Goal: Check status: Check status

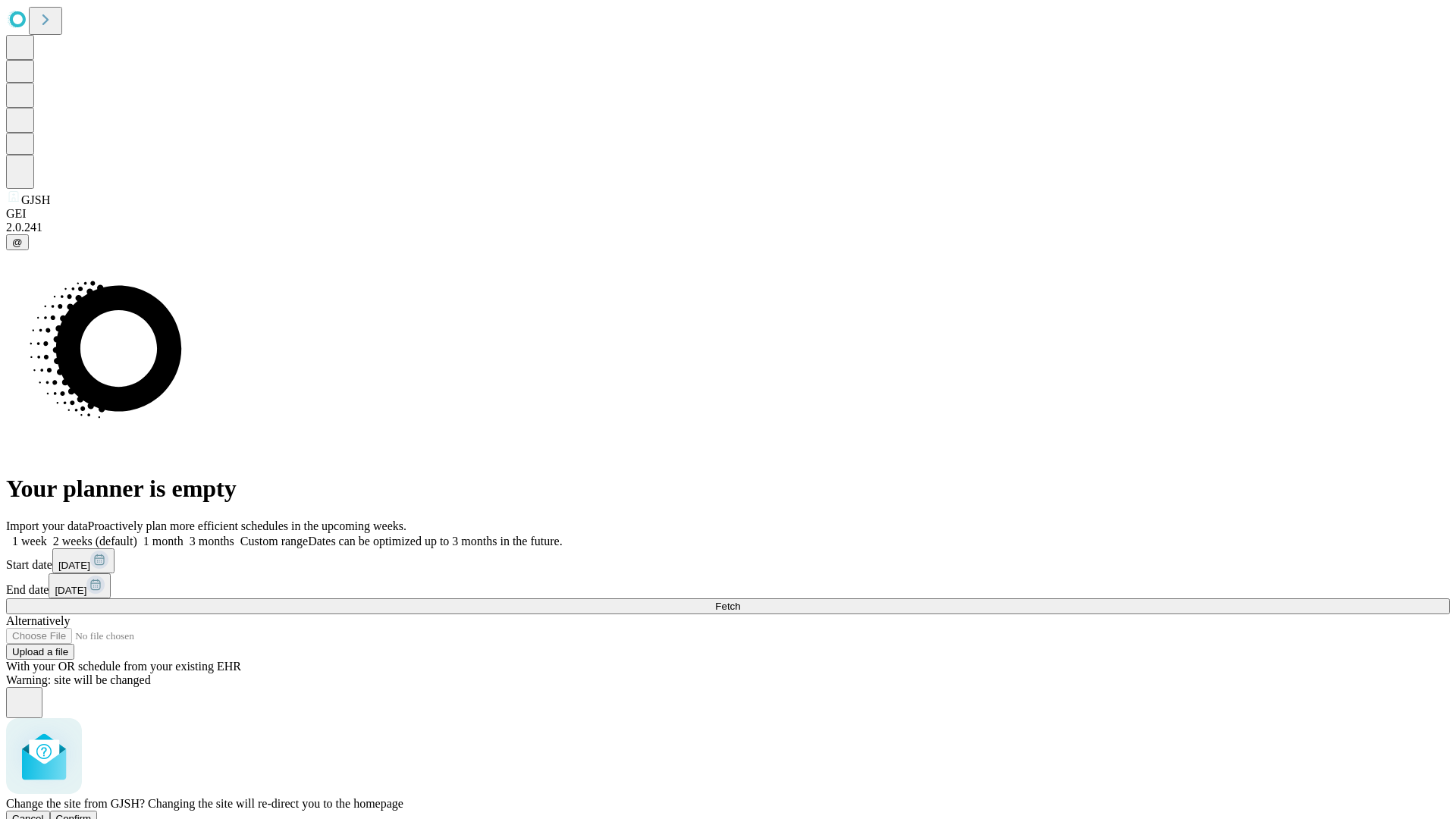
click at [92, 813] on span "Confirm" at bounding box center [74, 818] width 36 height 11
click at [137, 535] on label "2 weeks (default)" at bounding box center [92, 541] width 90 height 13
click at [740, 601] on span "Fetch" at bounding box center [727, 606] width 25 height 11
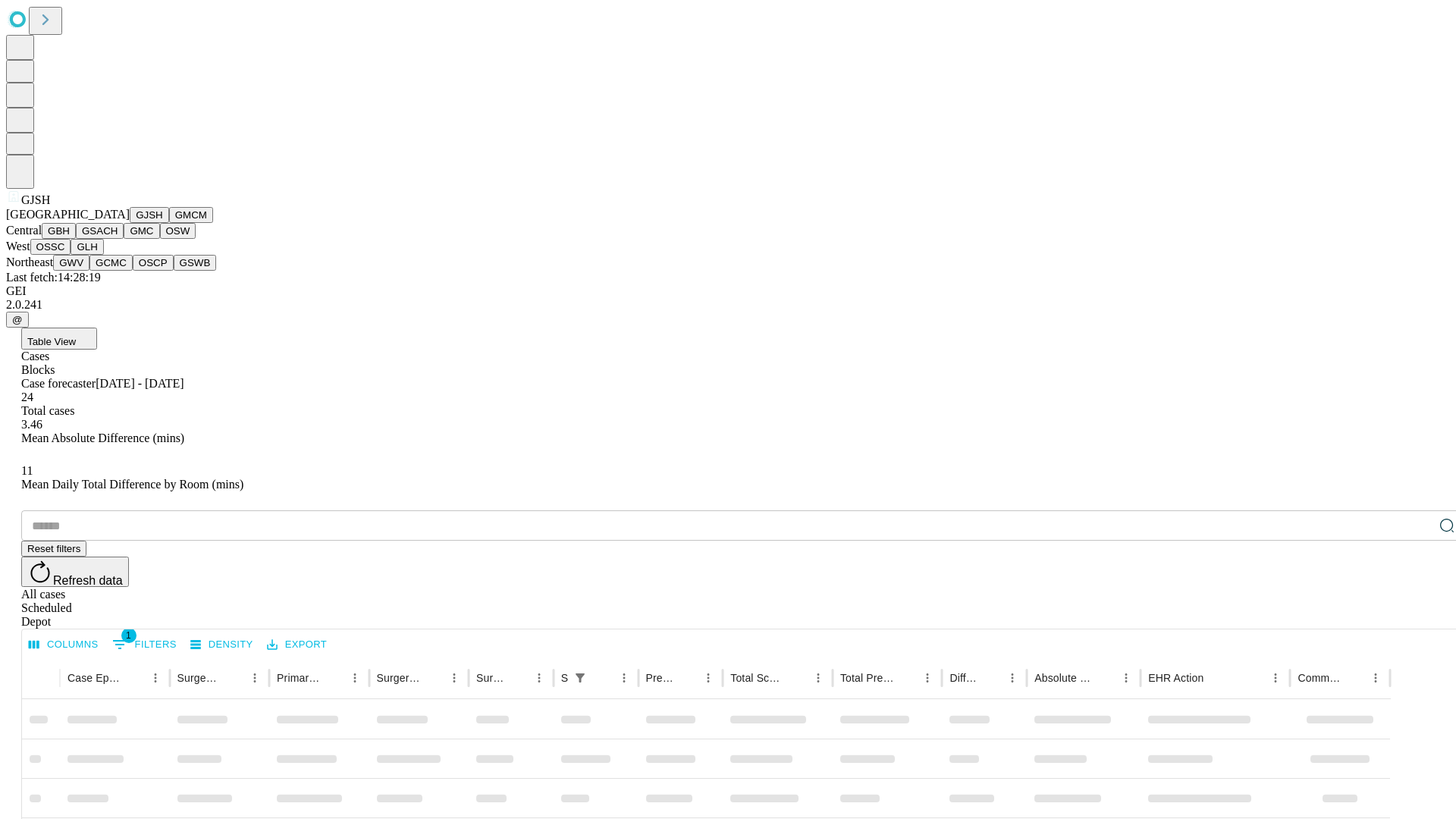
click at [169, 223] on button "GMCM" at bounding box center [191, 215] width 44 height 16
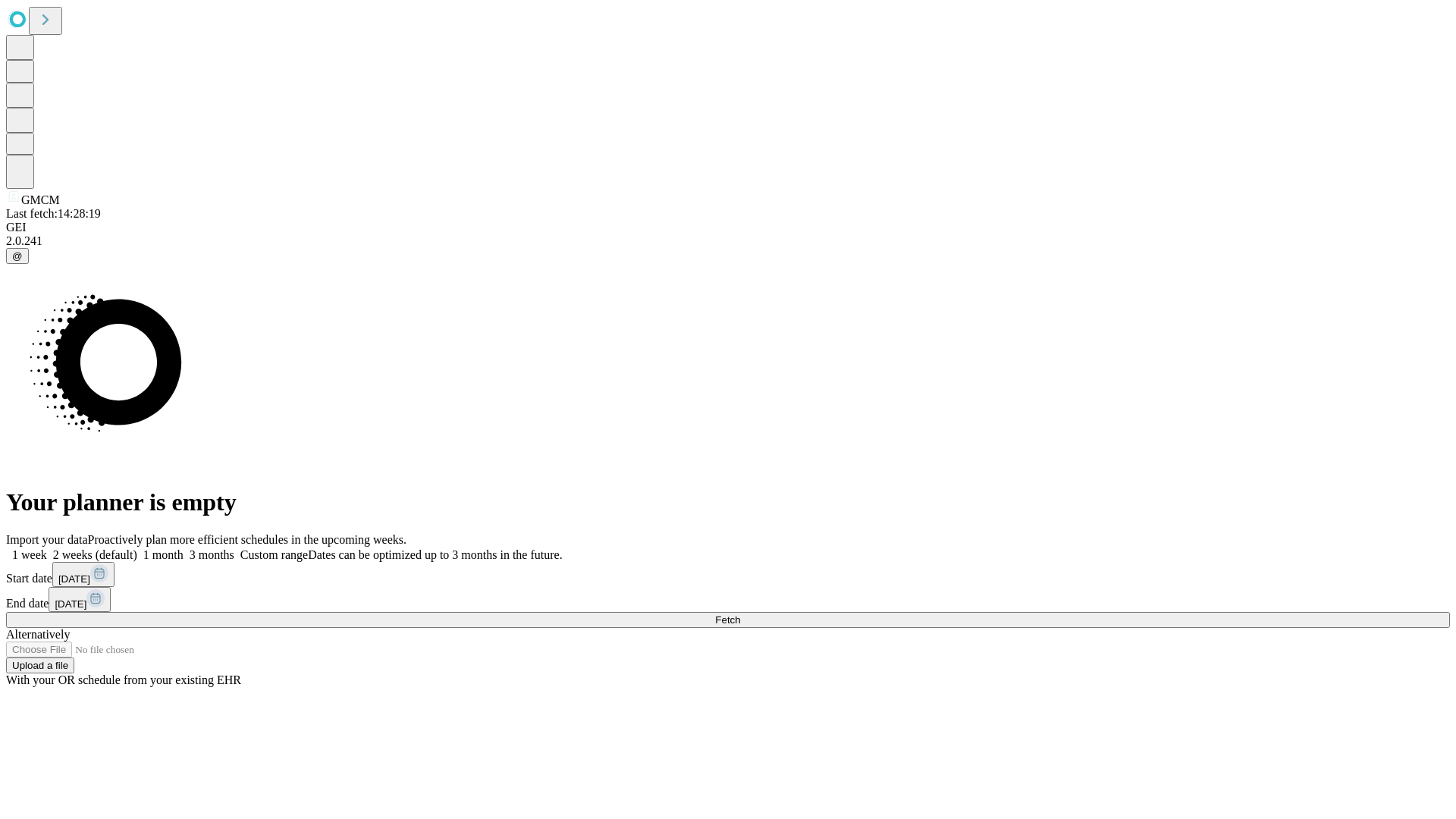
click at [137, 548] on label "2 weeks (default)" at bounding box center [92, 554] width 90 height 13
click at [740, 614] on span "Fetch" at bounding box center [727, 619] width 25 height 11
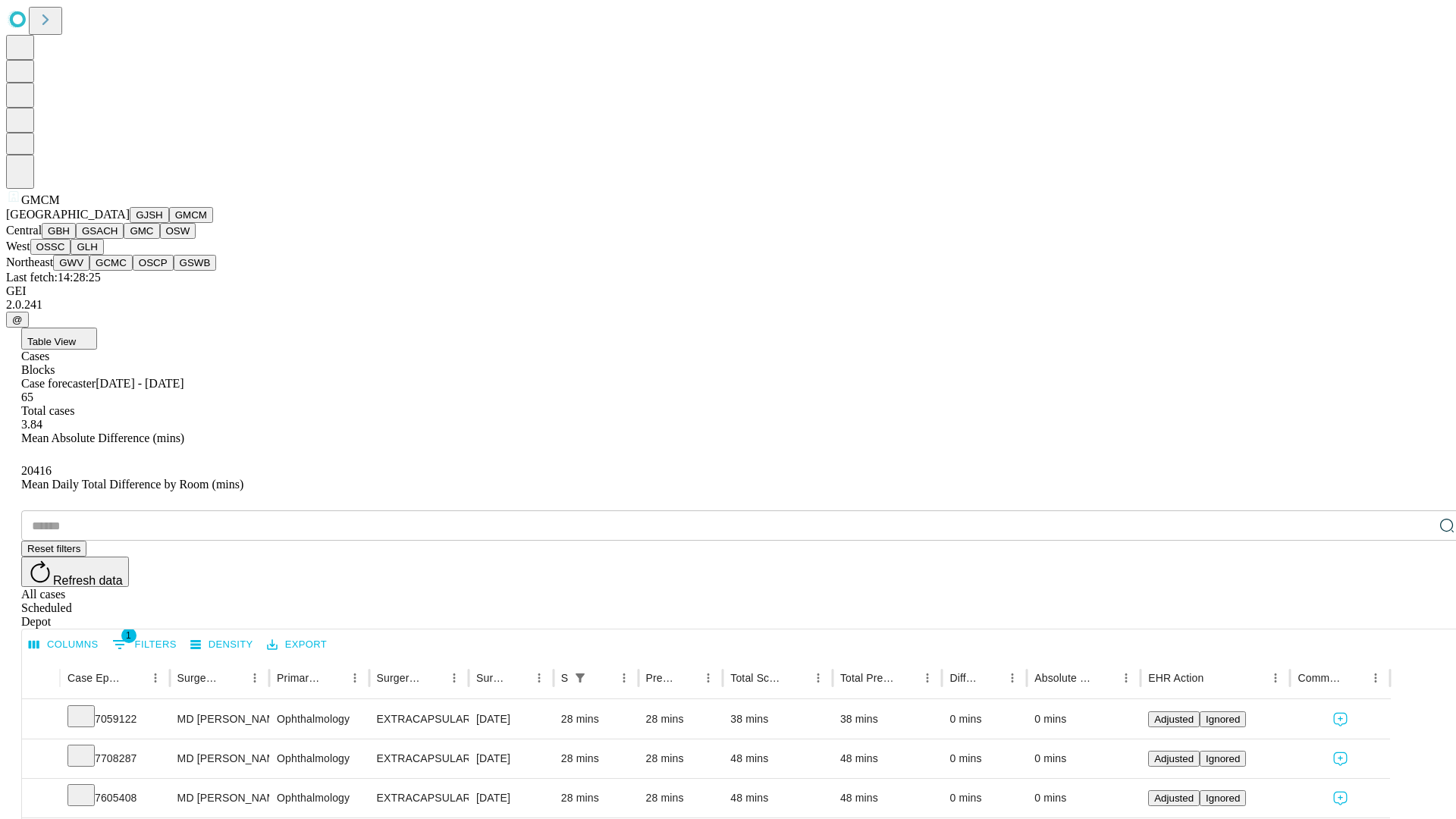
click at [76, 239] on button "GBH" at bounding box center [59, 231] width 34 height 16
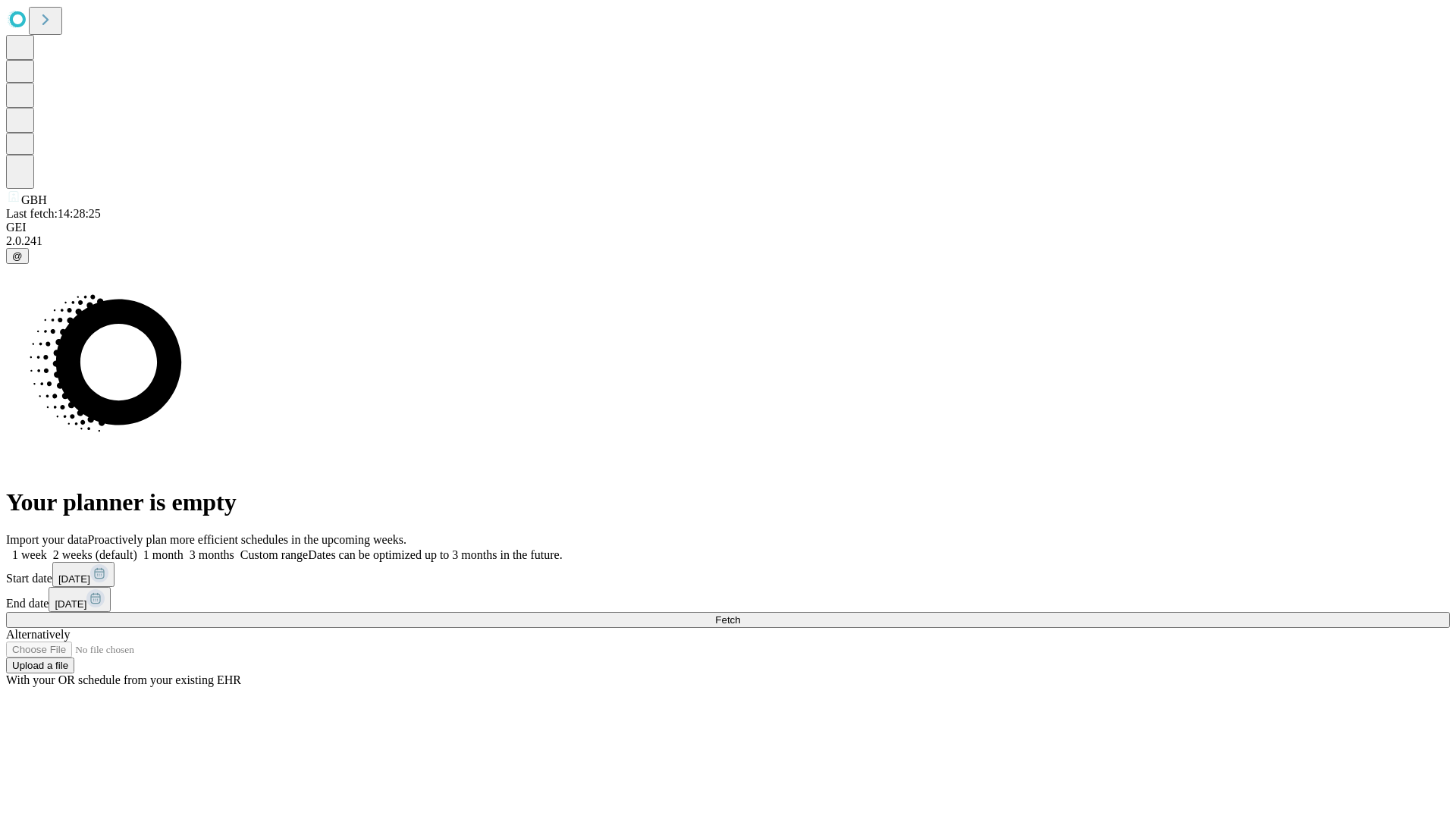
click at [137, 548] on label "2 weeks (default)" at bounding box center [92, 554] width 90 height 13
click at [740, 614] on span "Fetch" at bounding box center [727, 619] width 25 height 11
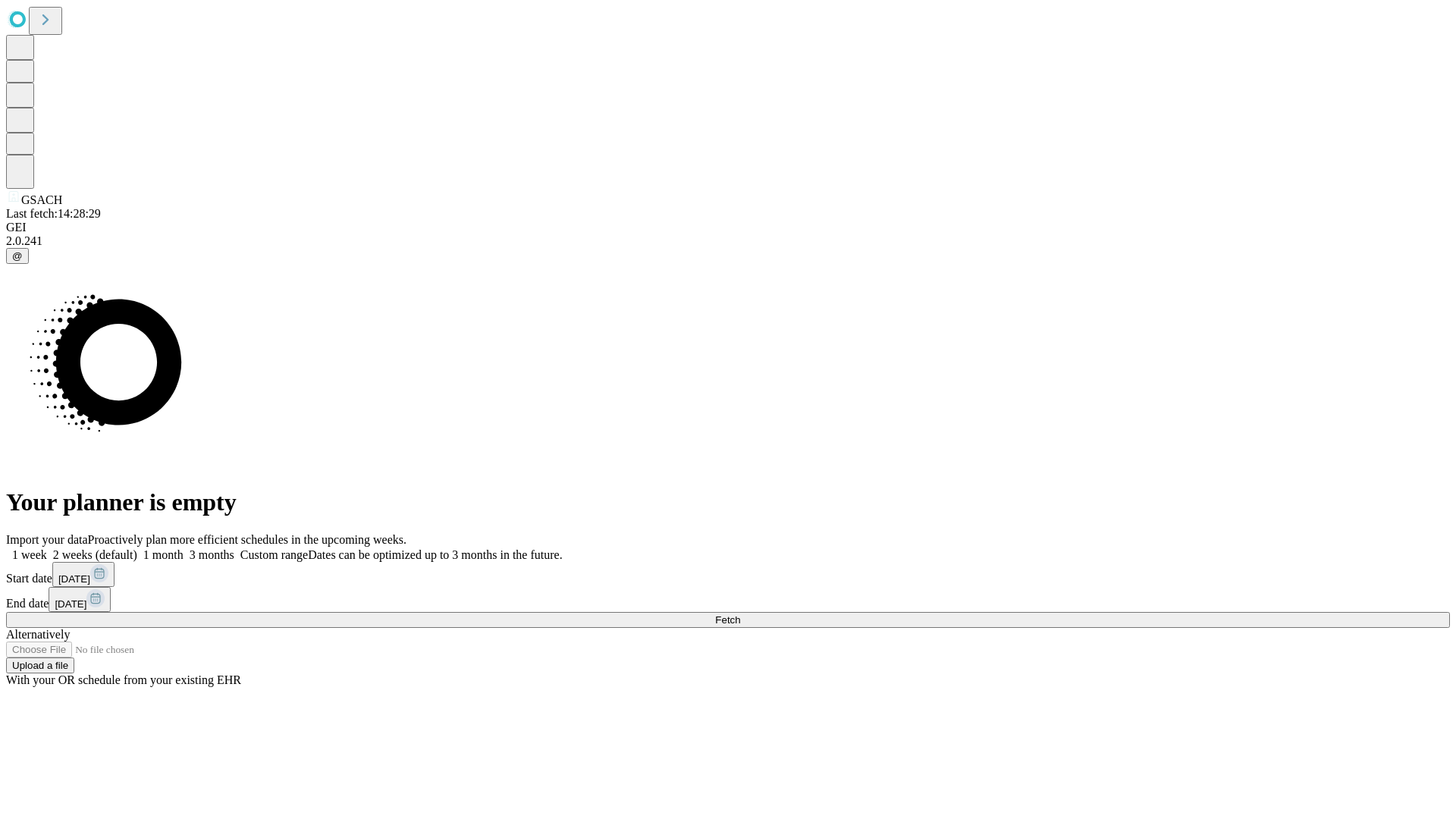
click at [137, 548] on label "2 weeks (default)" at bounding box center [92, 554] width 90 height 13
click at [740, 614] on span "Fetch" at bounding box center [727, 619] width 25 height 11
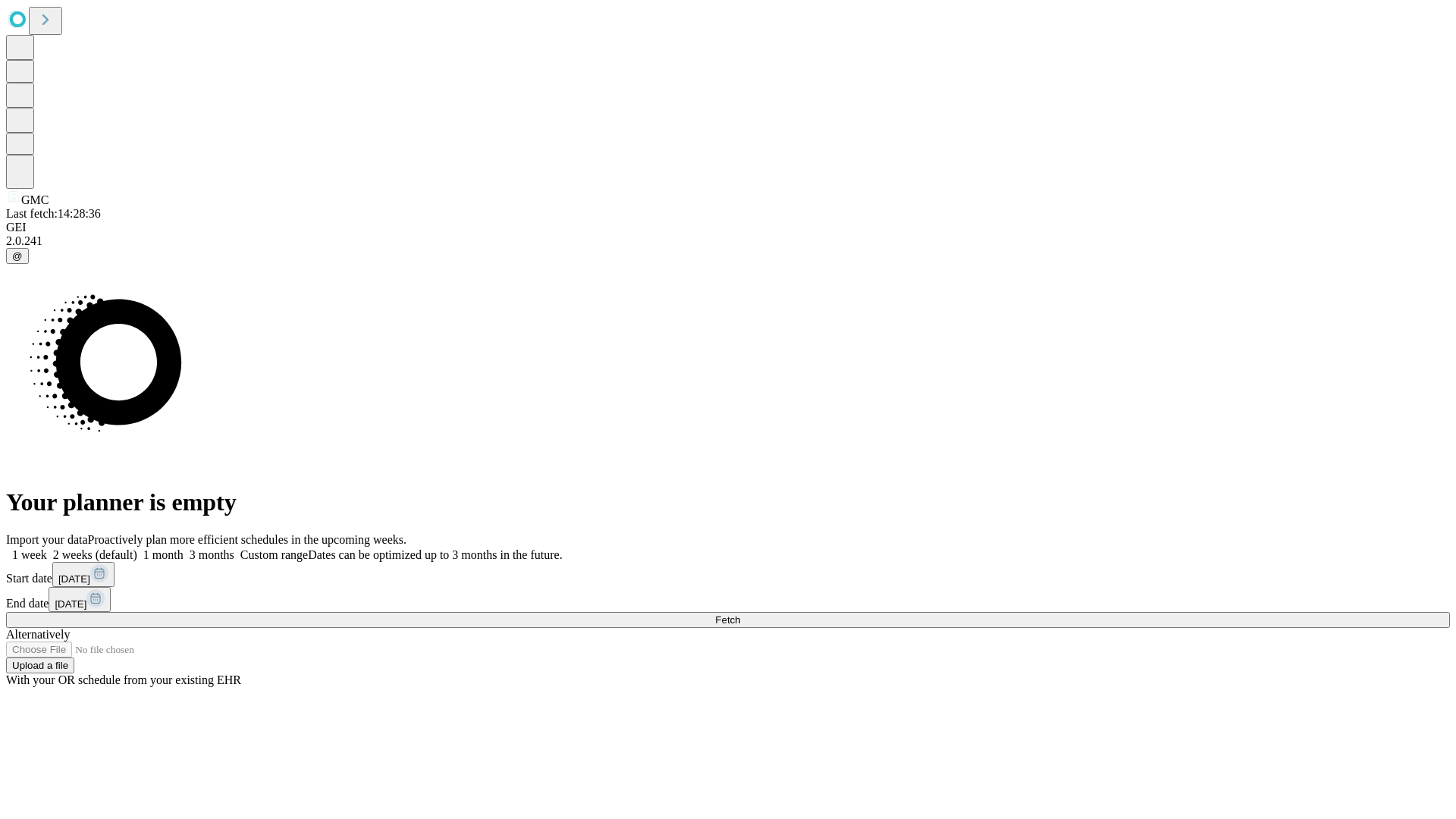
click at [137, 548] on label "2 weeks (default)" at bounding box center [92, 554] width 90 height 13
click at [740, 614] on span "Fetch" at bounding box center [727, 619] width 25 height 11
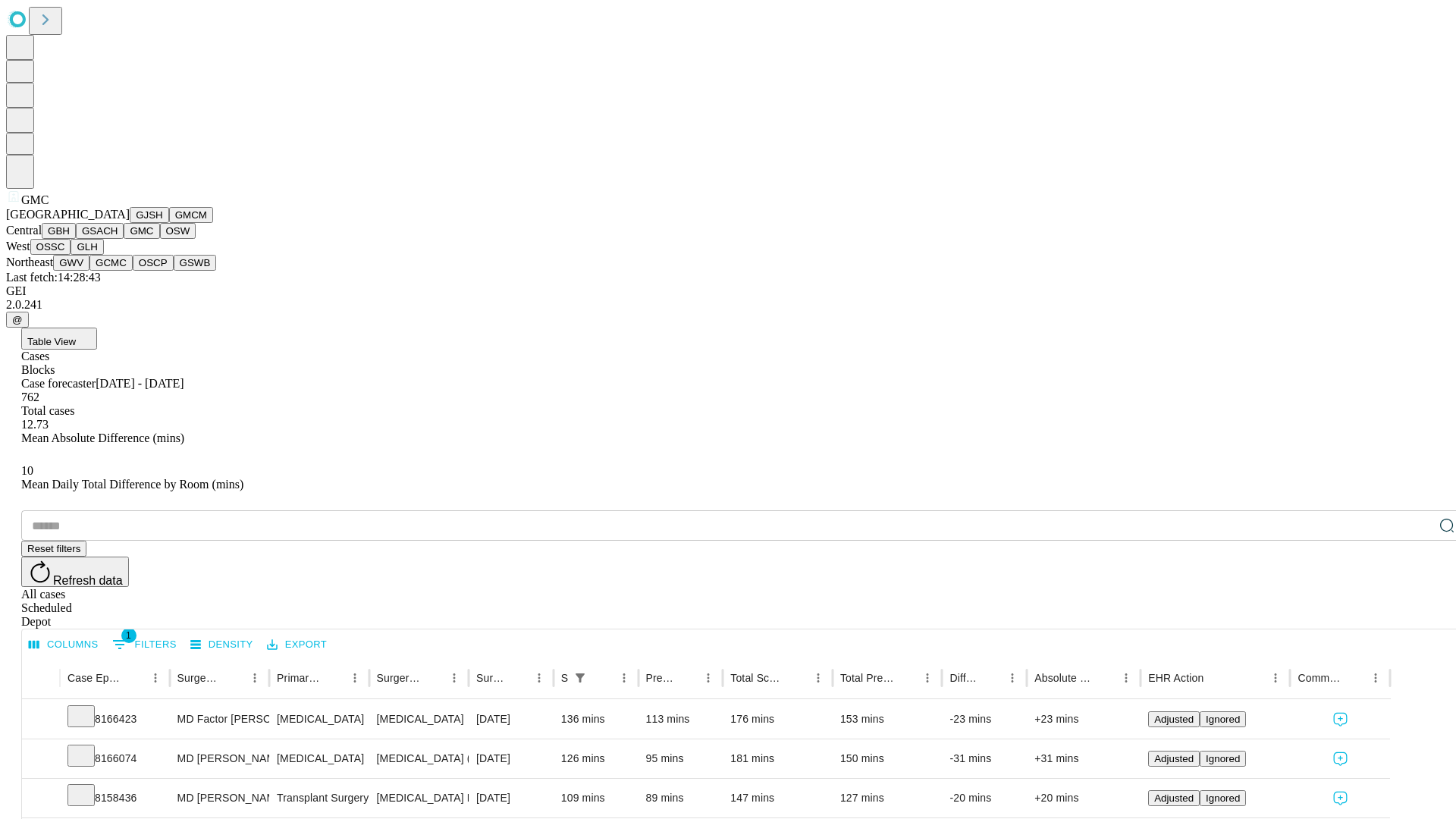
click at [160, 239] on button "OSW" at bounding box center [178, 231] width 36 height 16
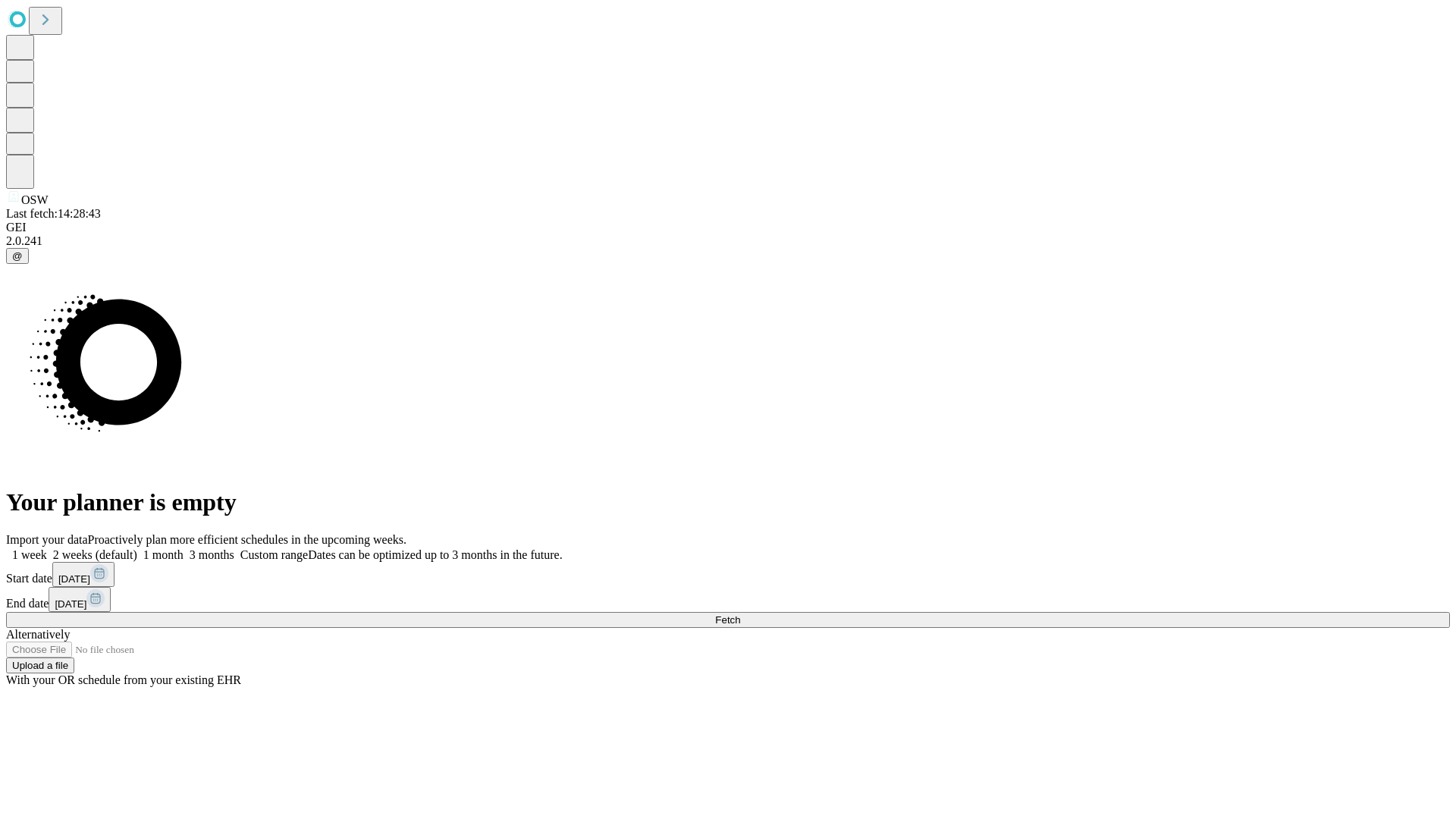
click at [137, 548] on label "2 weeks (default)" at bounding box center [92, 554] width 90 height 13
click at [740, 614] on span "Fetch" at bounding box center [727, 619] width 25 height 11
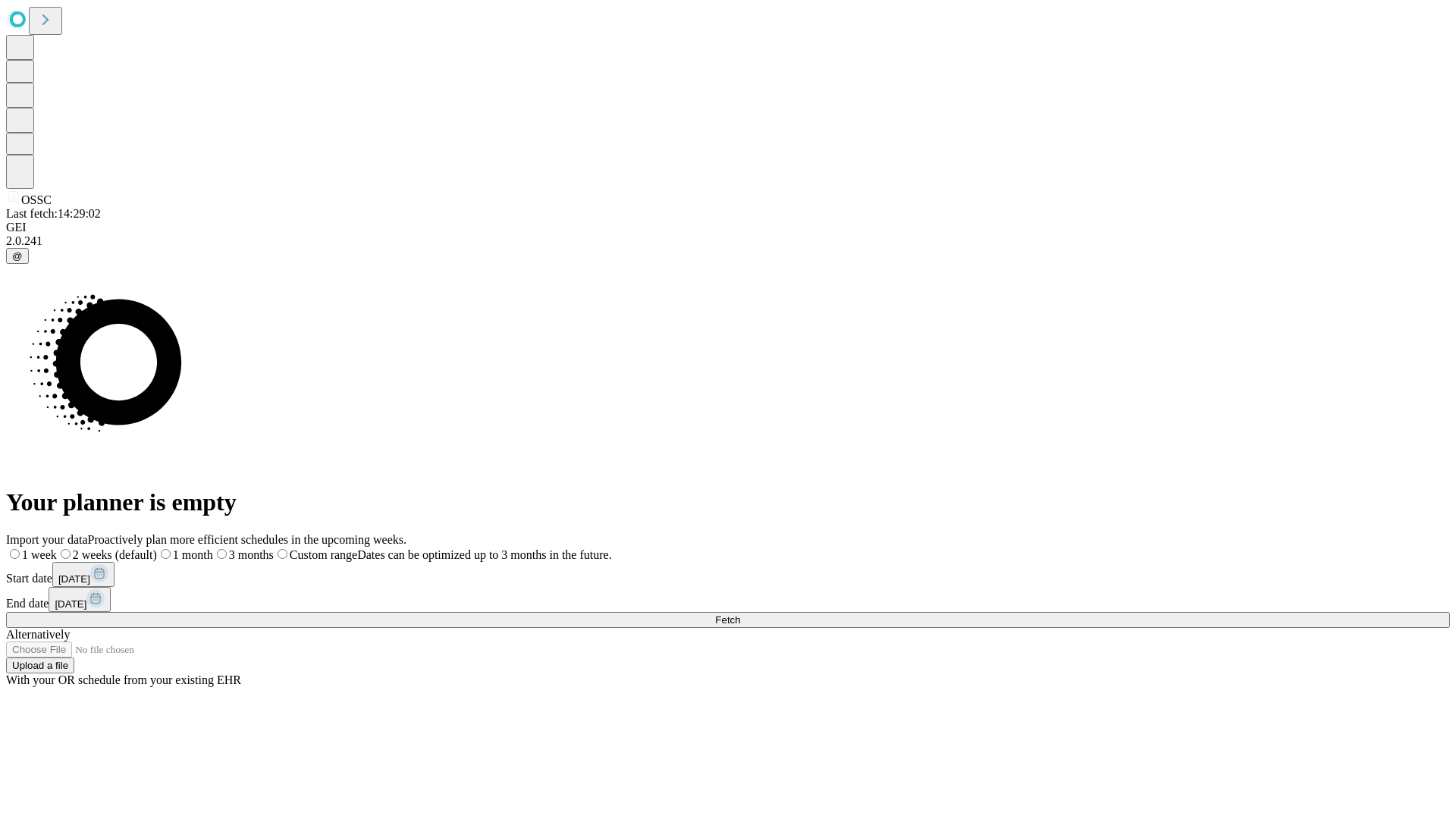
click at [740, 614] on span "Fetch" at bounding box center [727, 619] width 25 height 11
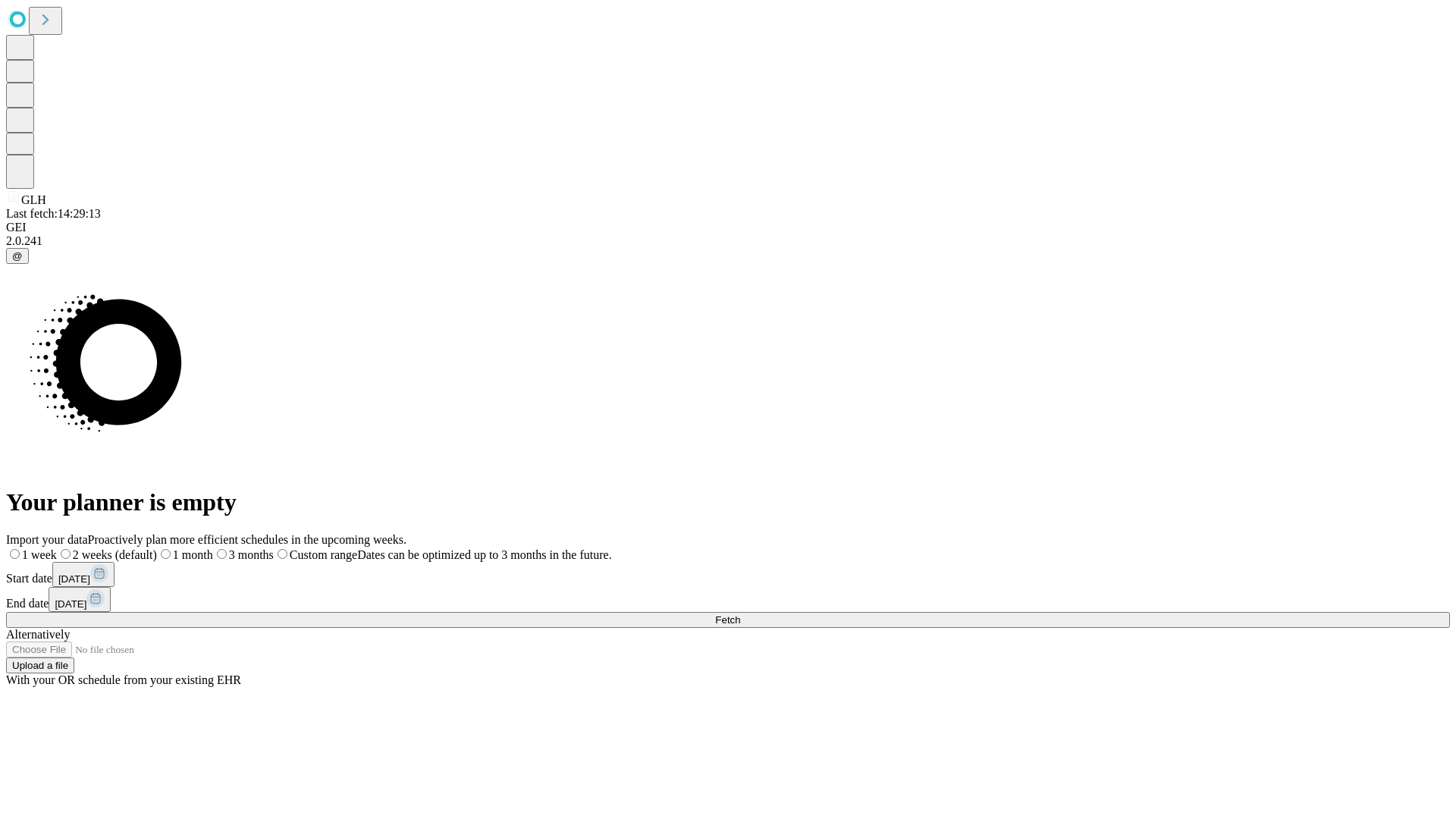
click at [740, 614] on span "Fetch" at bounding box center [727, 619] width 25 height 11
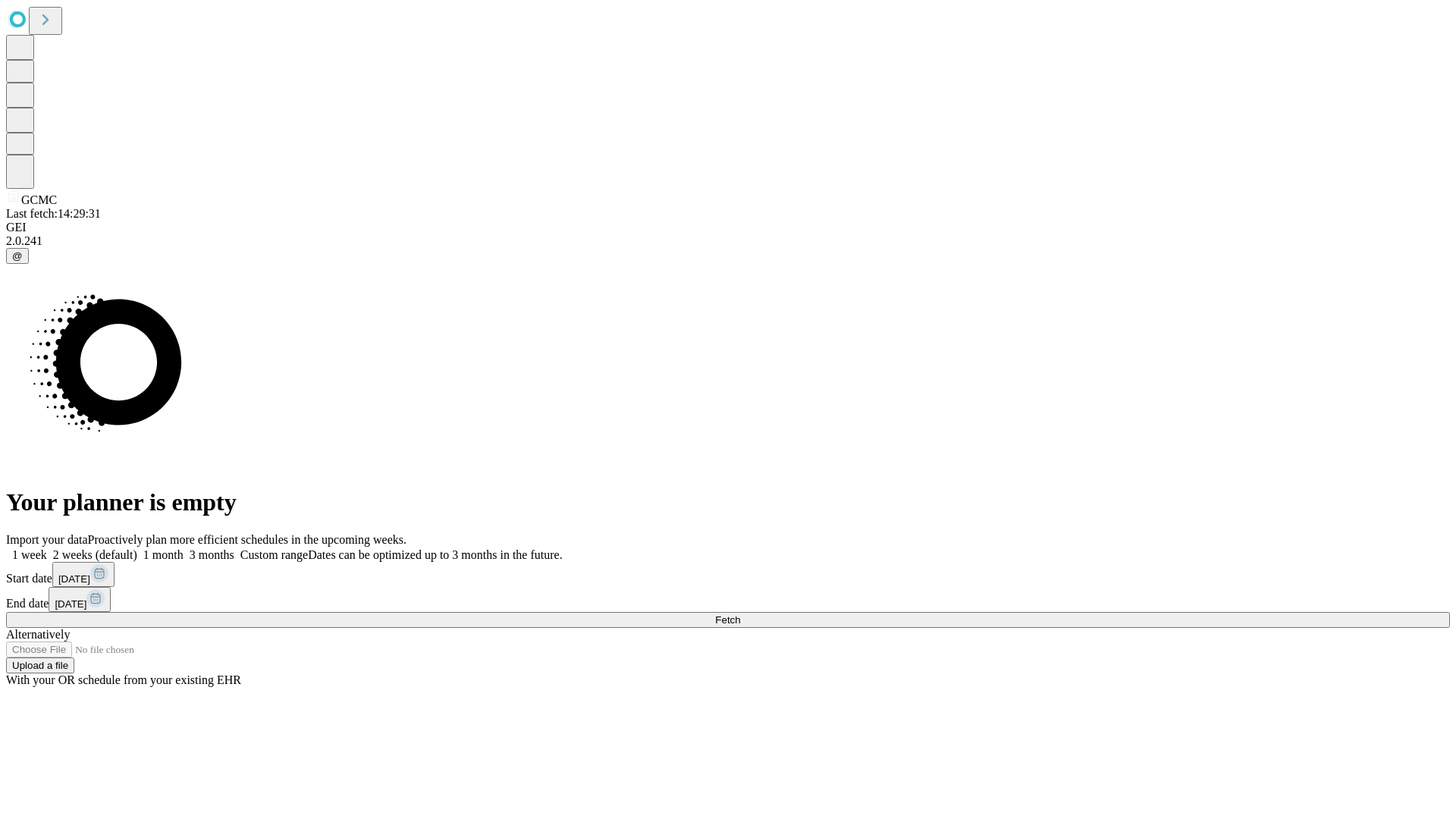
click at [137, 548] on label "2 weeks (default)" at bounding box center [92, 554] width 90 height 13
click at [740, 614] on span "Fetch" at bounding box center [727, 619] width 25 height 11
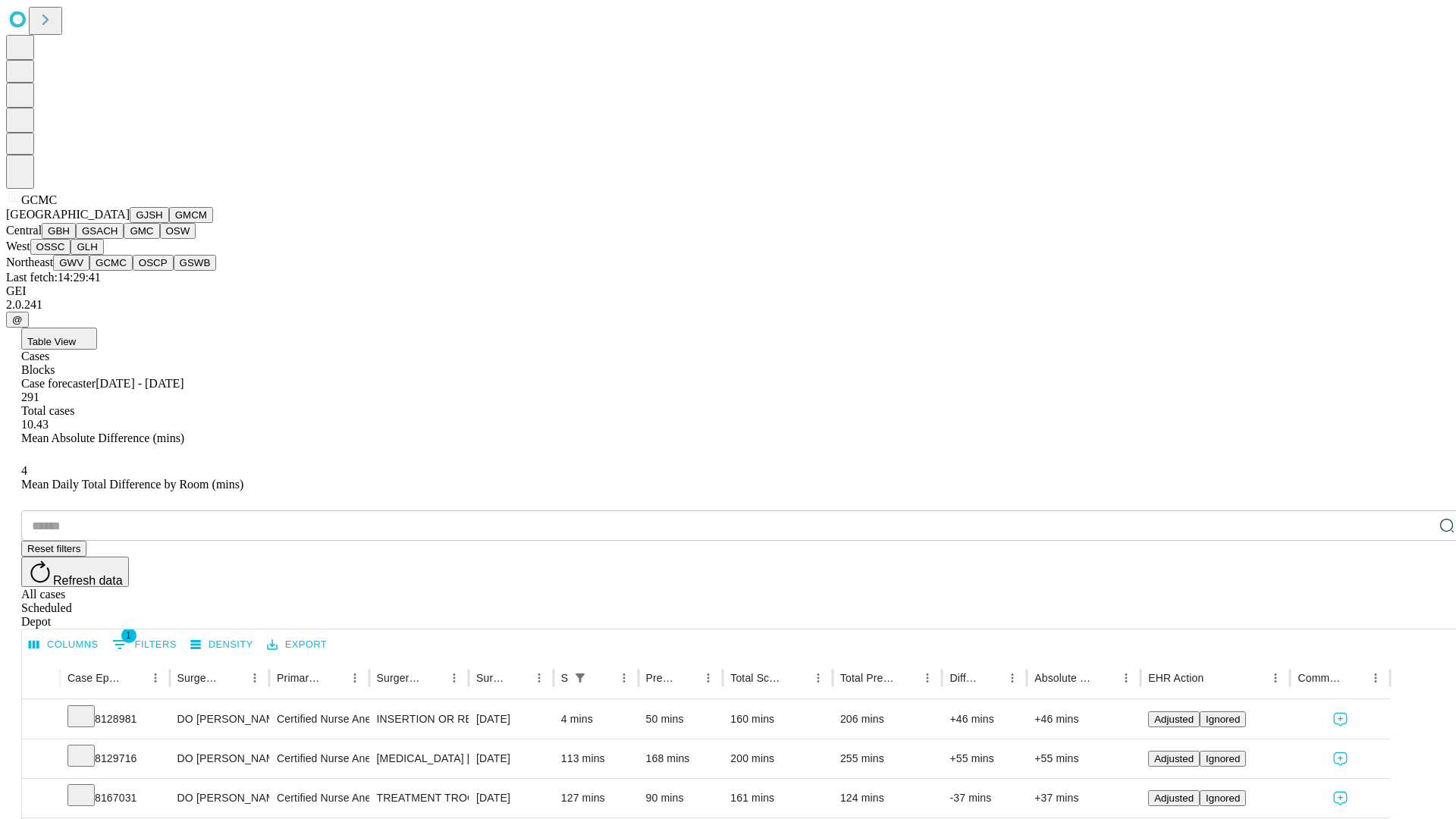
click at [133, 271] on button "OSCP" at bounding box center [153, 263] width 41 height 16
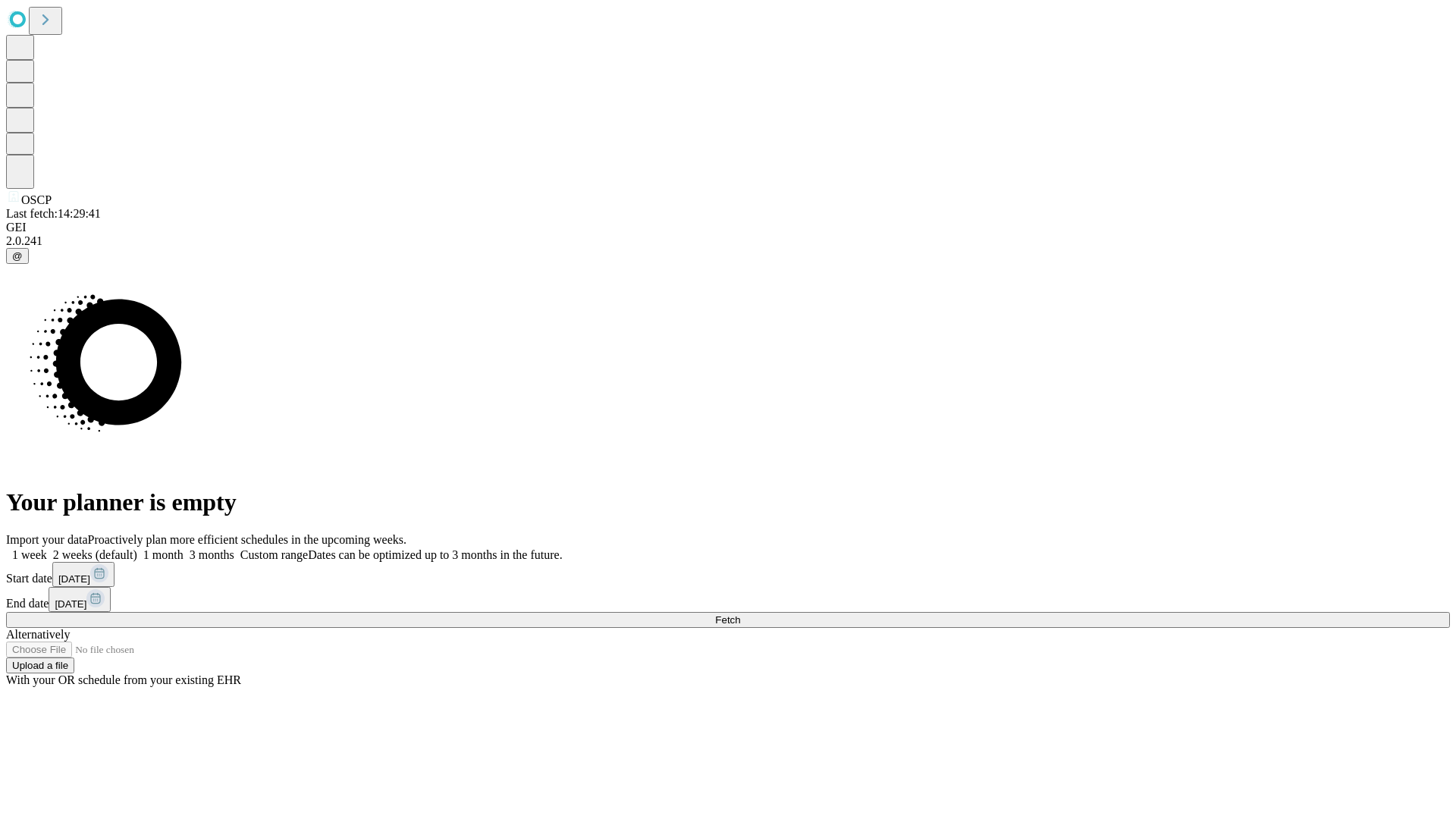
click at [137, 548] on label "2 weeks (default)" at bounding box center [92, 554] width 90 height 13
click at [740, 614] on span "Fetch" at bounding box center [727, 619] width 25 height 11
